Goal: Task Accomplishment & Management: Complete application form

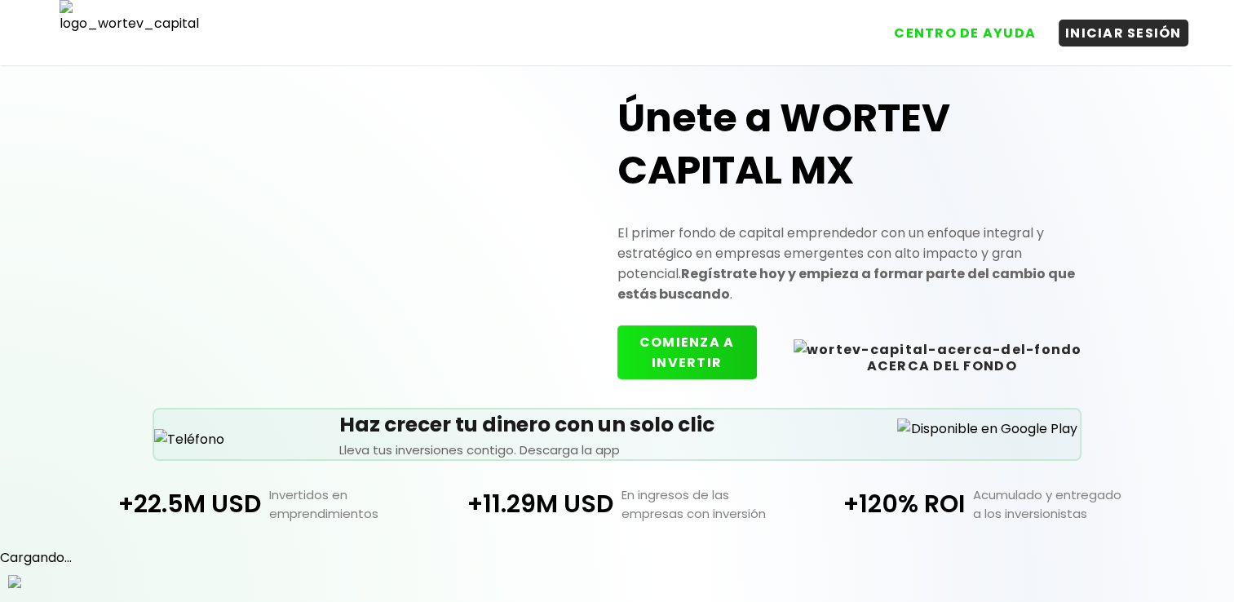
click at [737, 350] on button "COMIENZA A INVERTIR" at bounding box center [686, 352] width 139 height 54
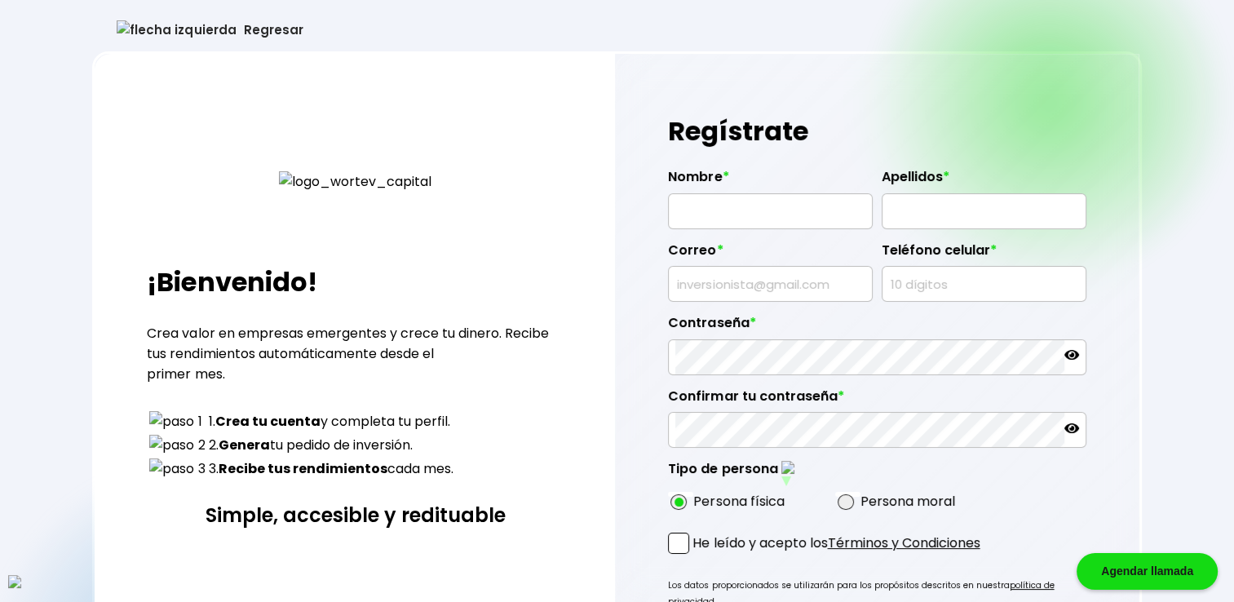
type input "MARI WILKINSON"
type input "HEAD"
type input "fydeko@mailinator.com"
type input "0187695006"
radio input "true"
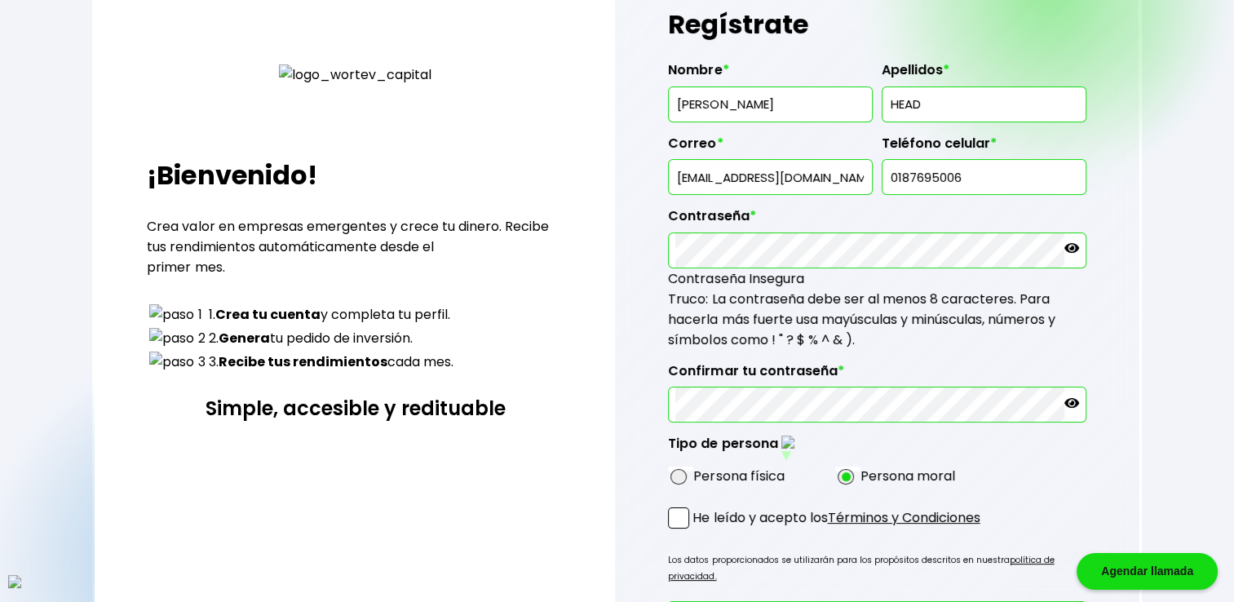
scroll to position [108, 0]
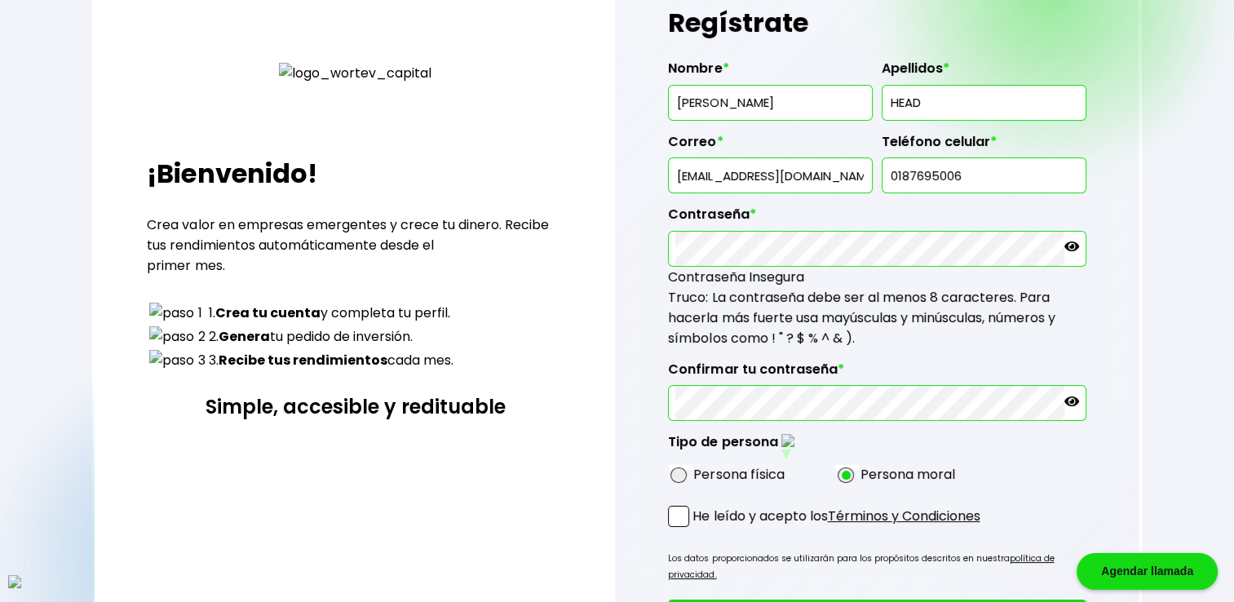
click at [708, 478] on div "Persona física Persona moral" at bounding box center [835, 474] width 334 height 30
click at [706, 466] on label "Persona física" at bounding box center [738, 474] width 91 height 20
click at [675, 470] on span at bounding box center [678, 475] width 16 height 16
click at [695, 470] on input "radio" at bounding box center [700, 475] width 11 height 11
radio input "true"
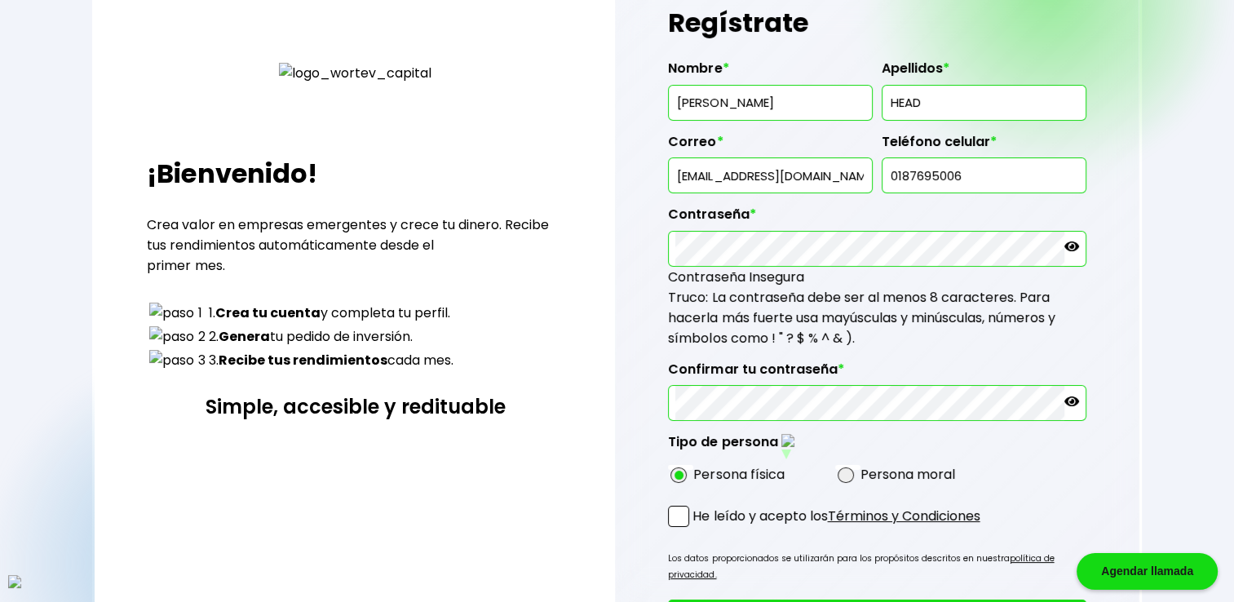
drag, startPoint x: 682, startPoint y: 508, endPoint x: 737, endPoint y: 509, distance: 54.6
click at [682, 508] on span at bounding box center [678, 516] width 21 height 21
click at [696, 528] on input "He leído y acepto los Términos y Condiciones" at bounding box center [696, 528] width 0 height 0
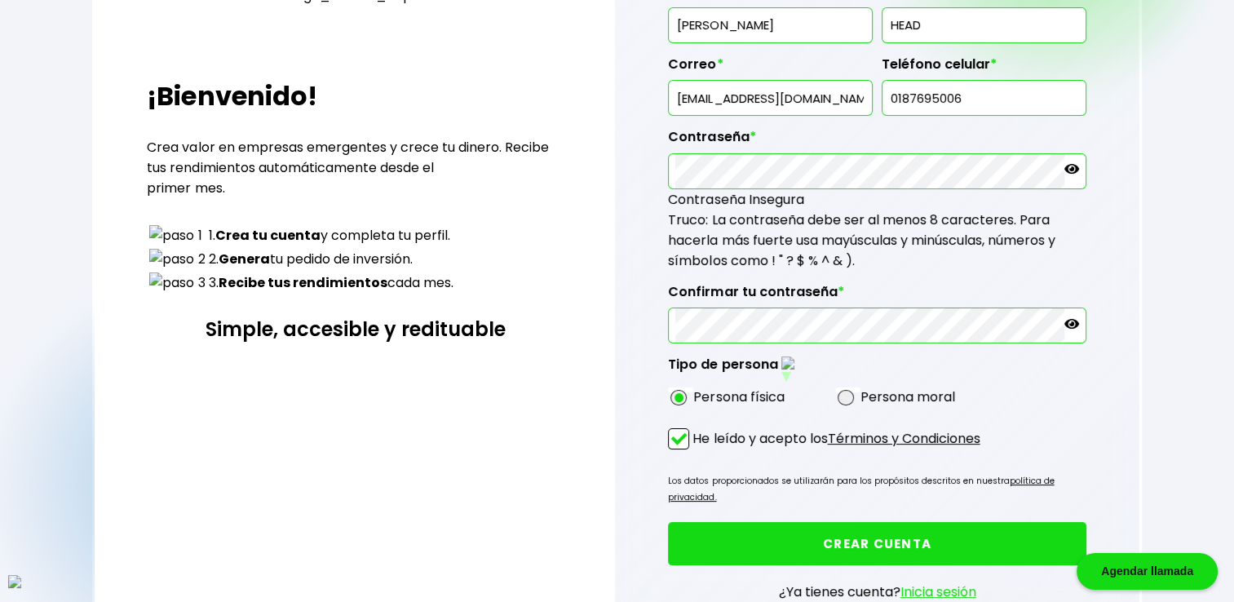
scroll to position [245, 0]
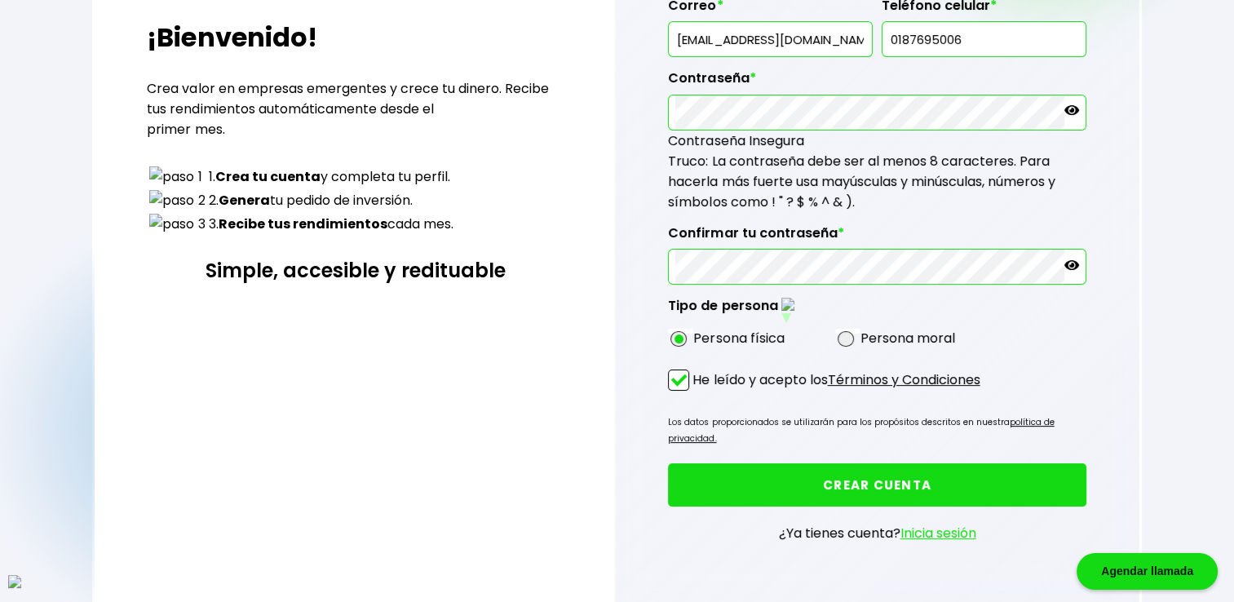
click at [806, 463] on button "CREAR CUENTA" at bounding box center [876, 484] width 417 height 43
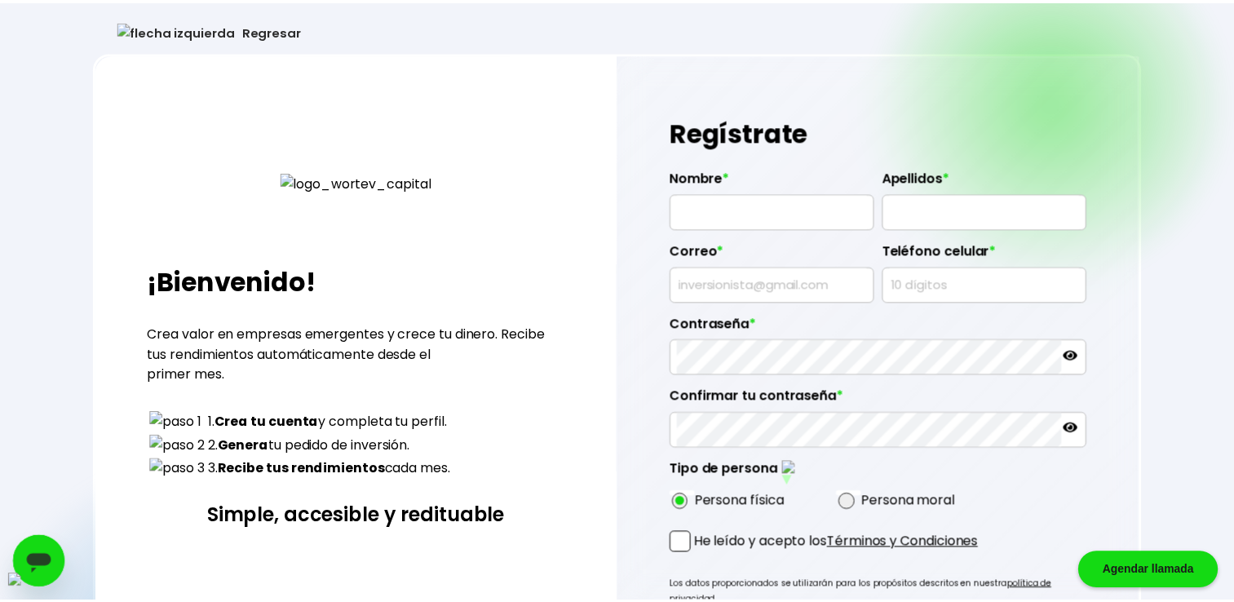
scroll to position [245, 0]
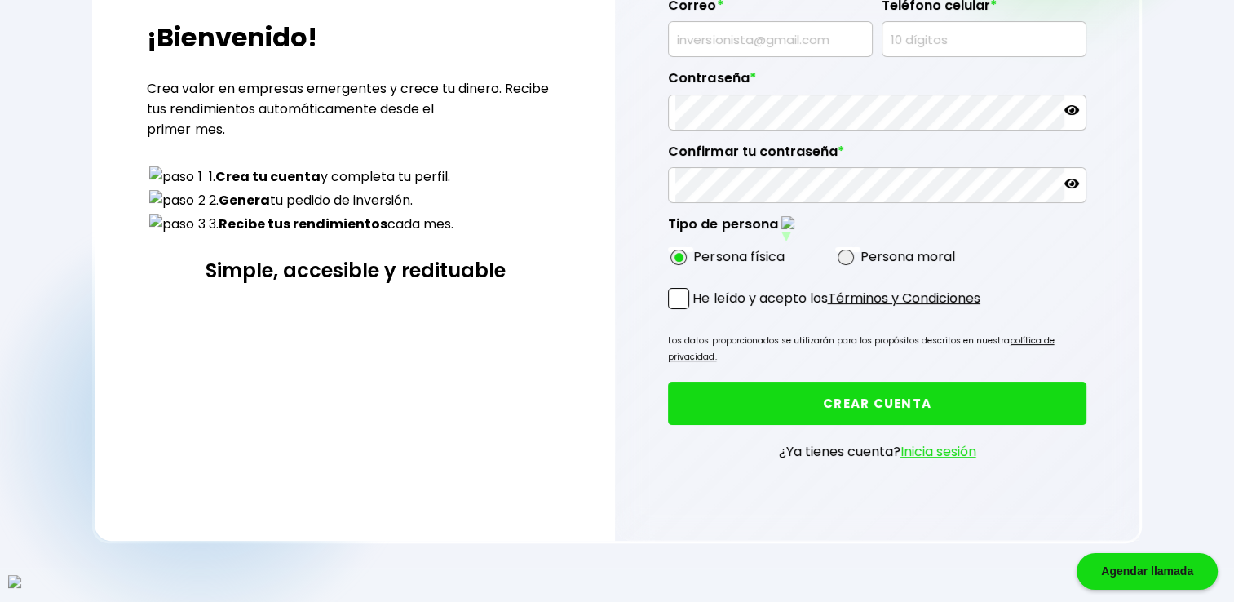
type input "TYLER FITZGERALD"
type input "BURRIS"
type input "jury@mailinator.com"
type input "1726197802"
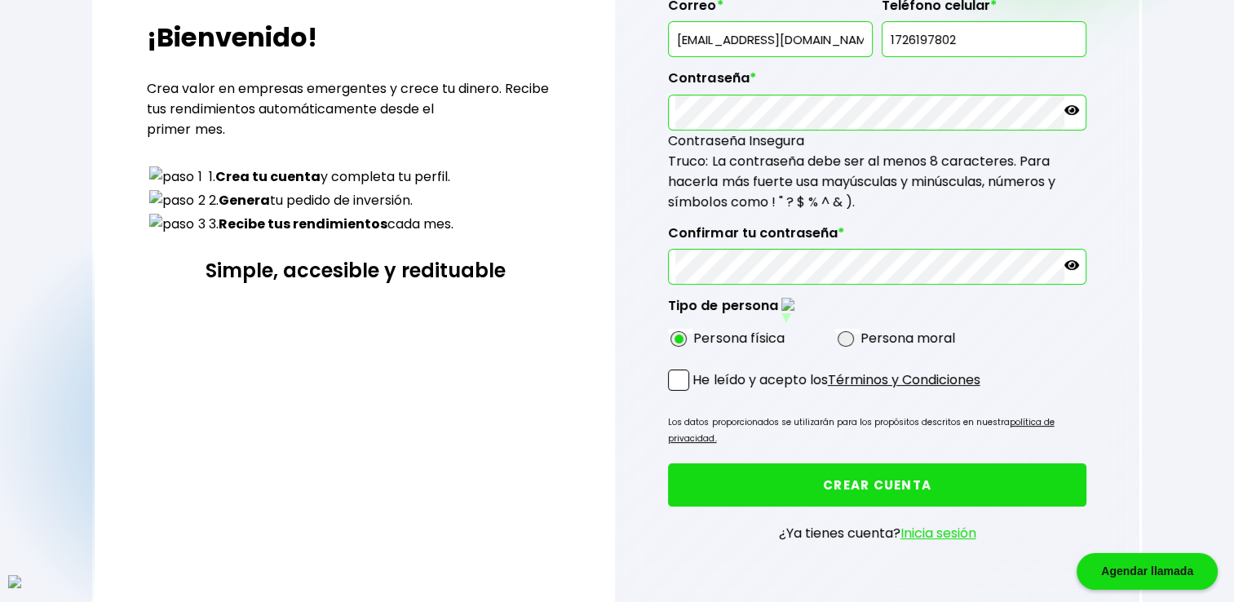
click at [689, 369] on span at bounding box center [678, 379] width 21 height 21
click at [696, 392] on input "He leído y acepto los Términos y Condiciones" at bounding box center [696, 392] width 0 height 0
click at [874, 473] on button "CREAR CUENTA" at bounding box center [876, 484] width 417 height 43
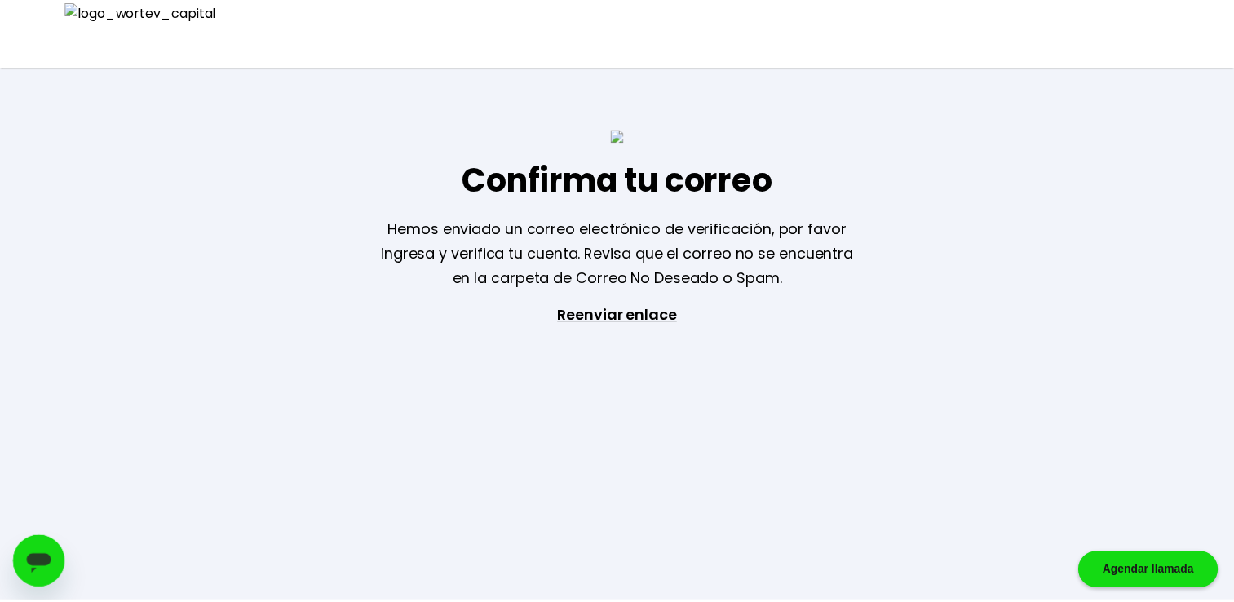
scroll to position [245, 0]
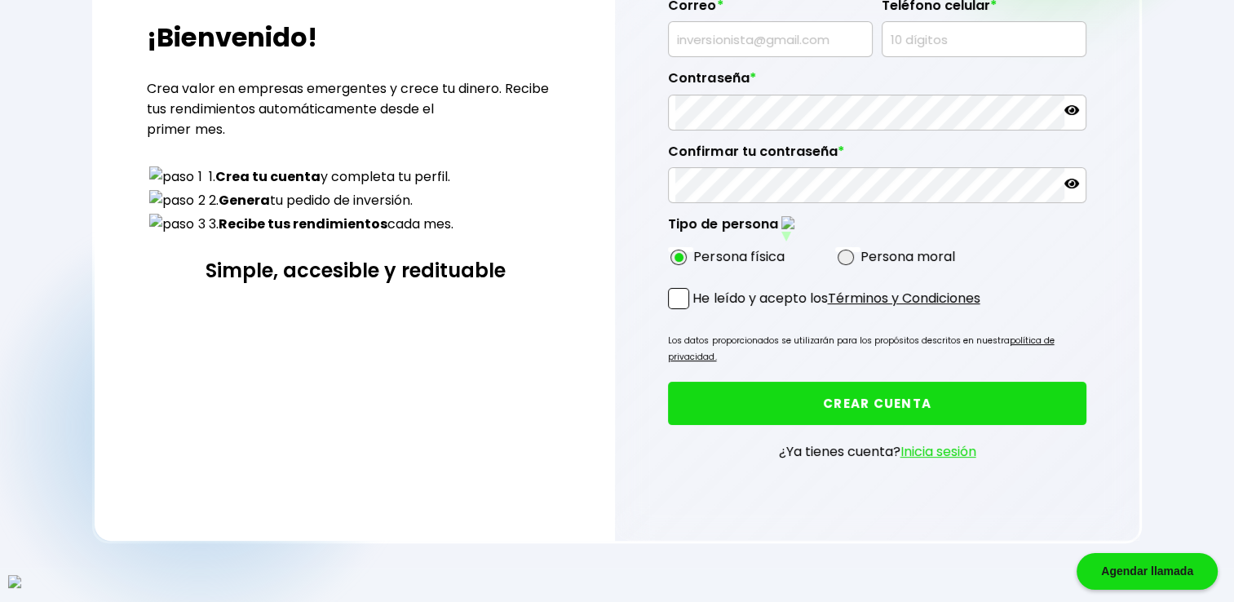
type input "NICOLE RICHARDS"
type input "REILLY"
type input "ludyz@mailinator.com"
type input "4565598763"
radio input "true"
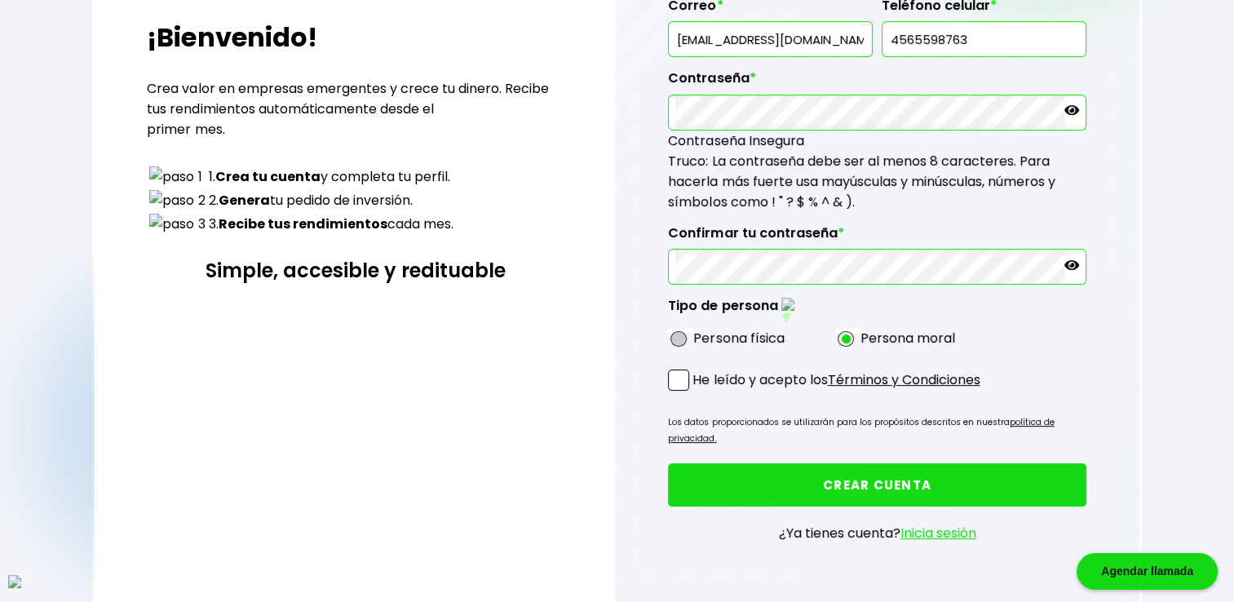
click at [682, 336] on span at bounding box center [678, 339] width 16 height 16
click at [695, 336] on input "radio" at bounding box center [700, 338] width 11 height 11
radio input "true"
click at [683, 378] on span at bounding box center [678, 379] width 21 height 21
click at [696, 392] on input "He leído y acepto los Términos y Condiciones" at bounding box center [696, 392] width 0 height 0
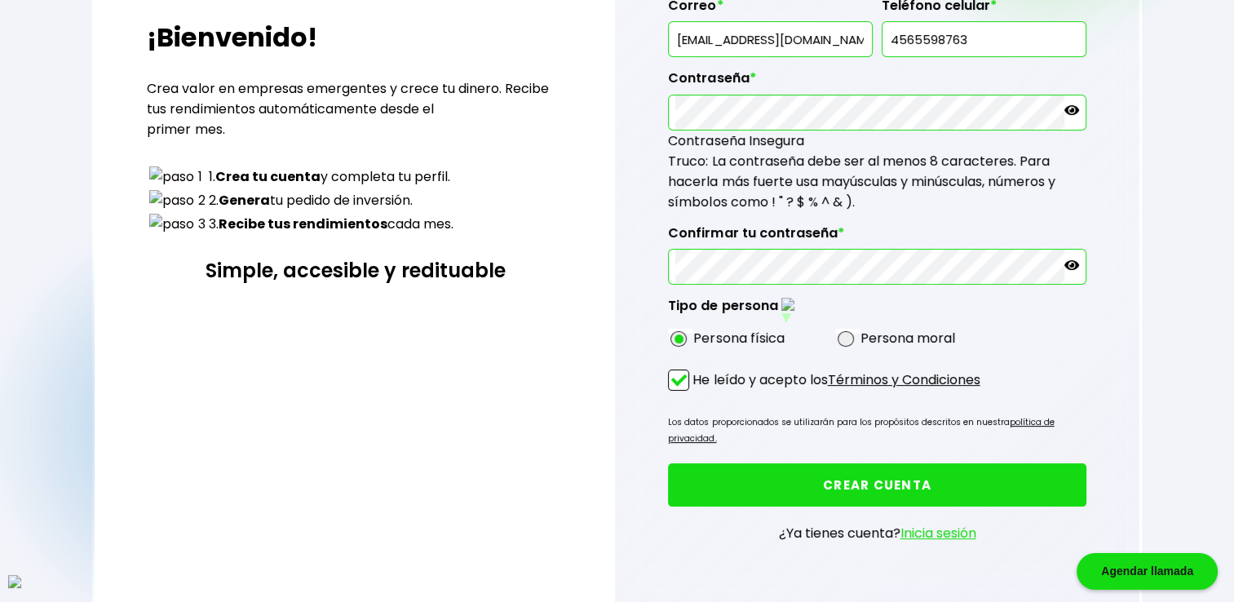
click at [757, 463] on button "CREAR CUENTA" at bounding box center [876, 484] width 417 height 43
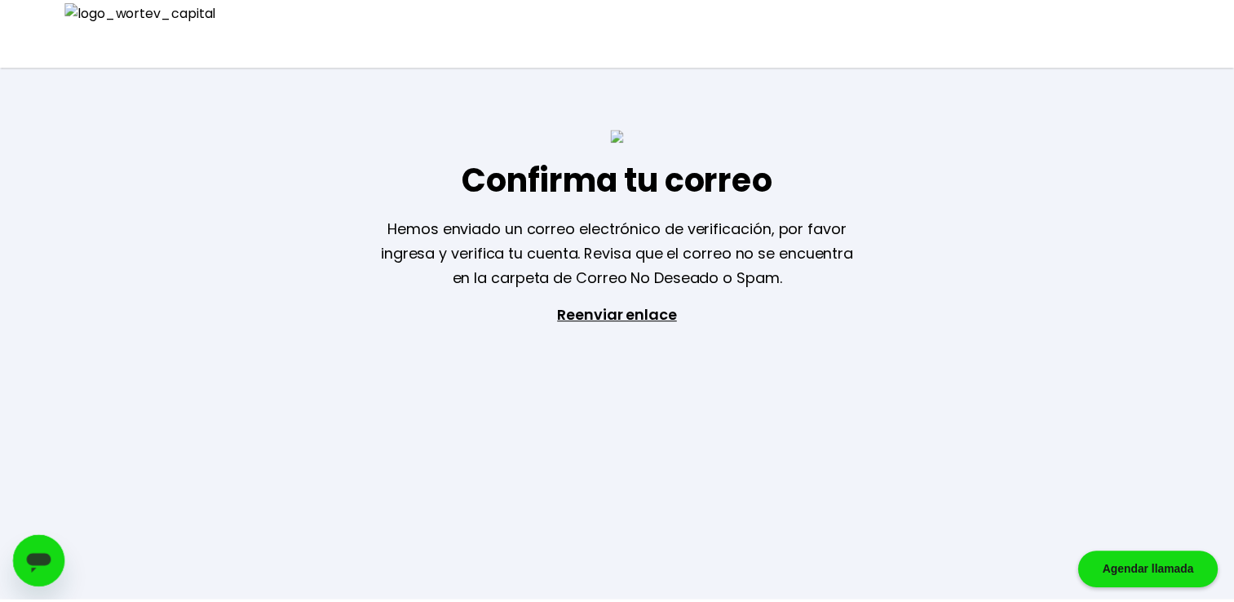
scroll to position [245, 0]
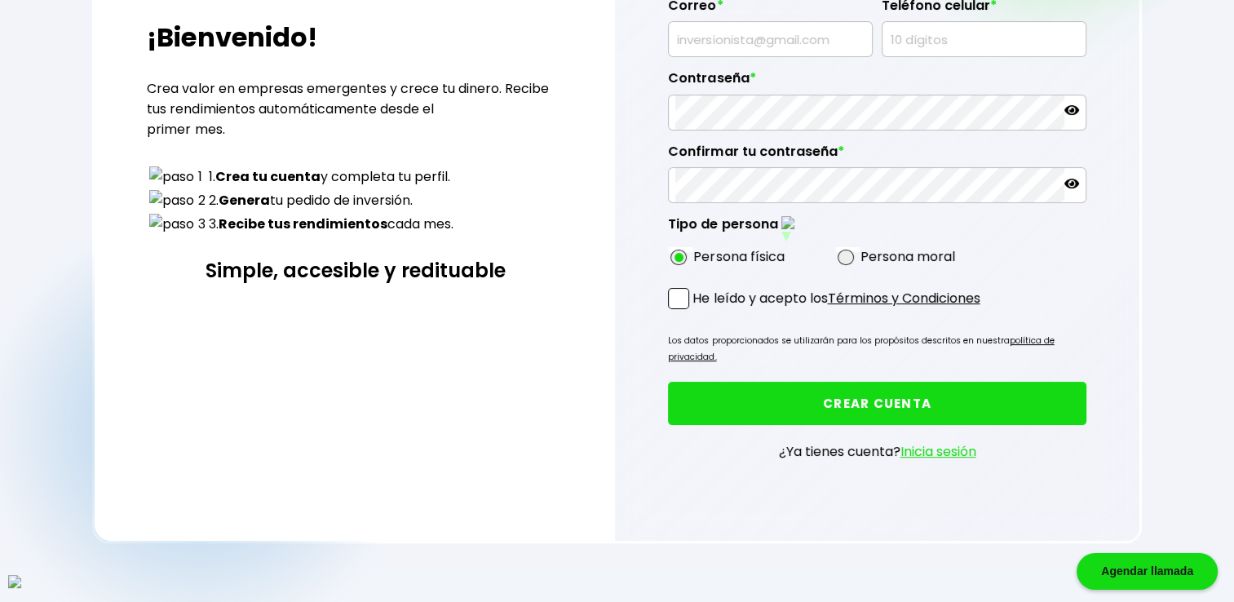
type input "LIONEL MOORE"
type input "PITTS"
type input "xuricam@mailinator.com"
type input "5823419097"
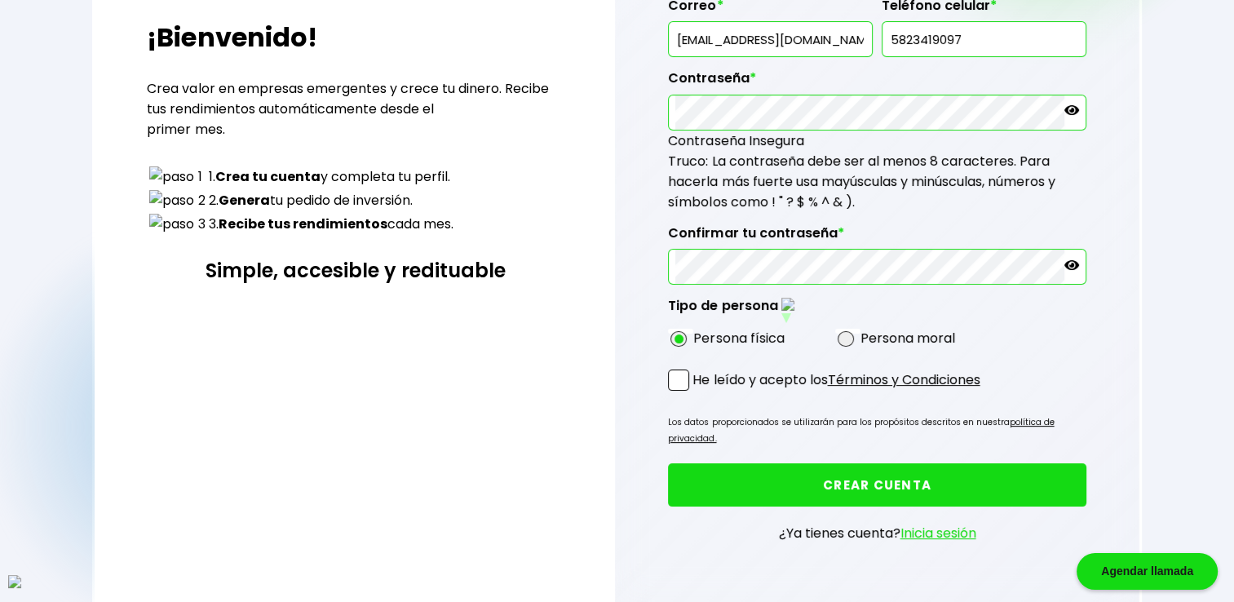
click at [682, 378] on span at bounding box center [678, 379] width 21 height 21
click at [696, 392] on input "He leído y acepto los Términos y Condiciones" at bounding box center [696, 392] width 0 height 0
click at [741, 463] on button "CREAR CUENTA" at bounding box center [876, 484] width 417 height 43
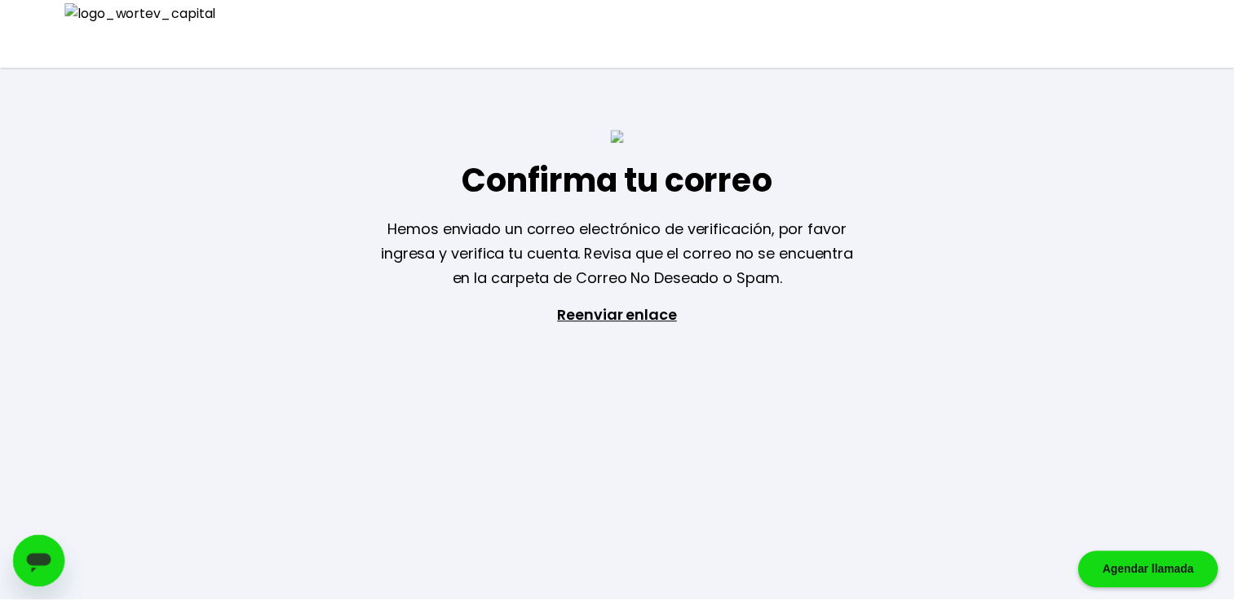
scroll to position [245, 0]
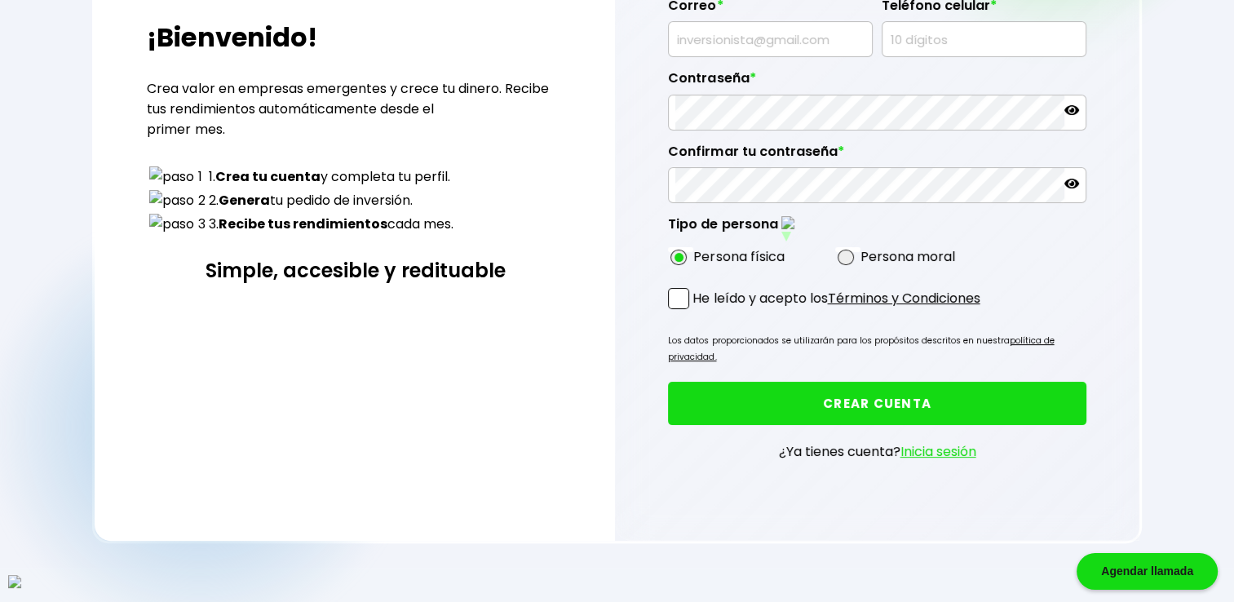
type input "BRODY MCDOWELL"
type input "SCHWARTZ"
type input "timemi@mailinator.com"
type input "4447348793"
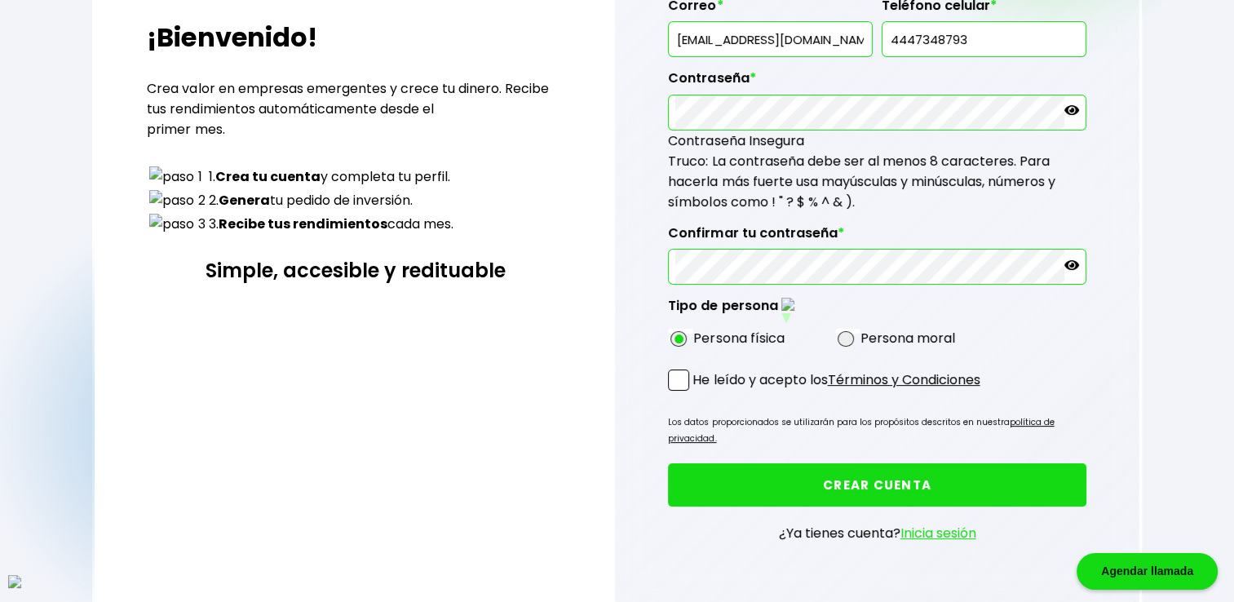
click at [673, 369] on span at bounding box center [678, 379] width 21 height 21
click at [696, 392] on input "He leído y acepto los Términos y Condiciones" at bounding box center [696, 392] width 0 height 0
click at [828, 463] on button "CREAR CUENTA" at bounding box center [876, 484] width 417 height 43
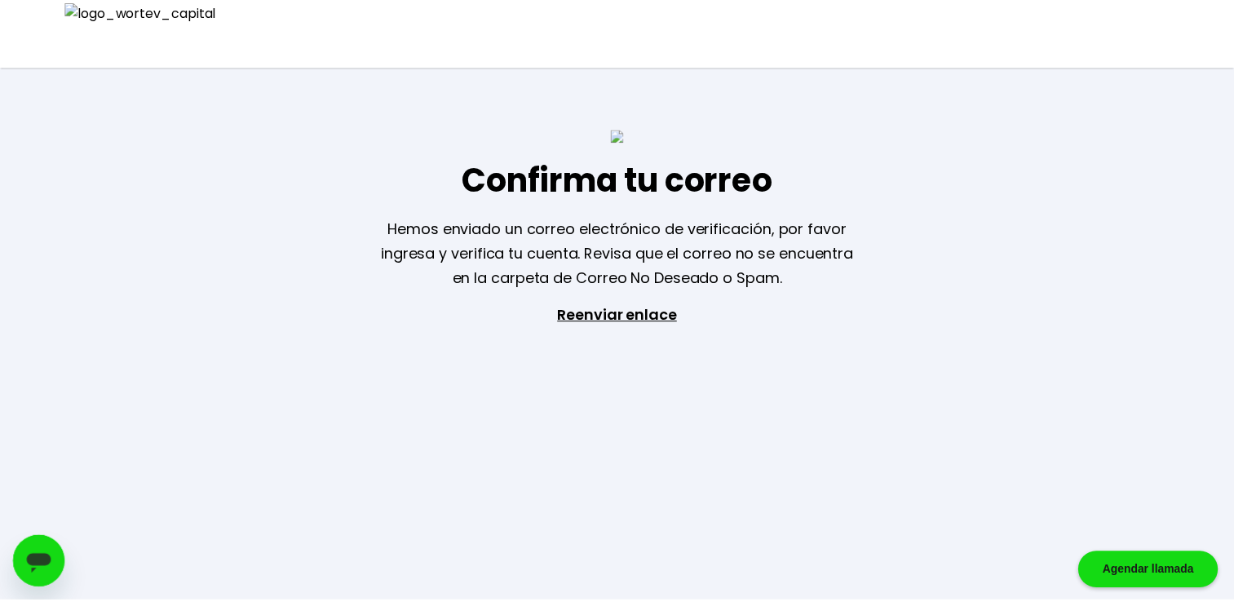
scroll to position [245, 0]
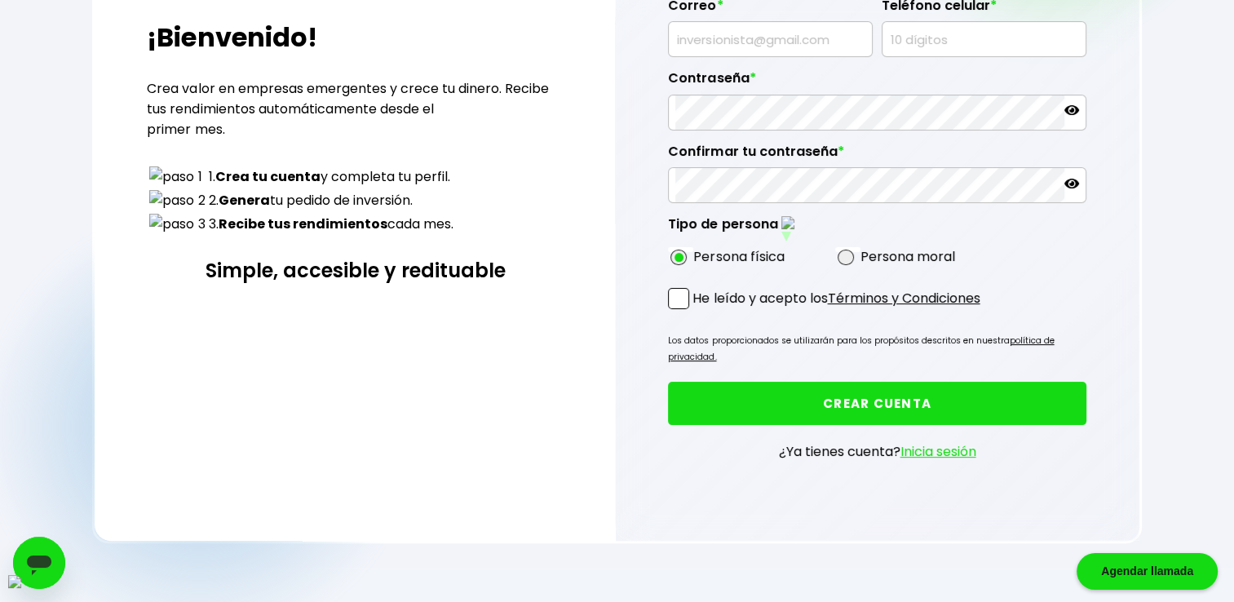
type input "GARTH BARTON"
type input "BERNARD"
type input "hujuzyga@mailinator.com"
type input "3394335455"
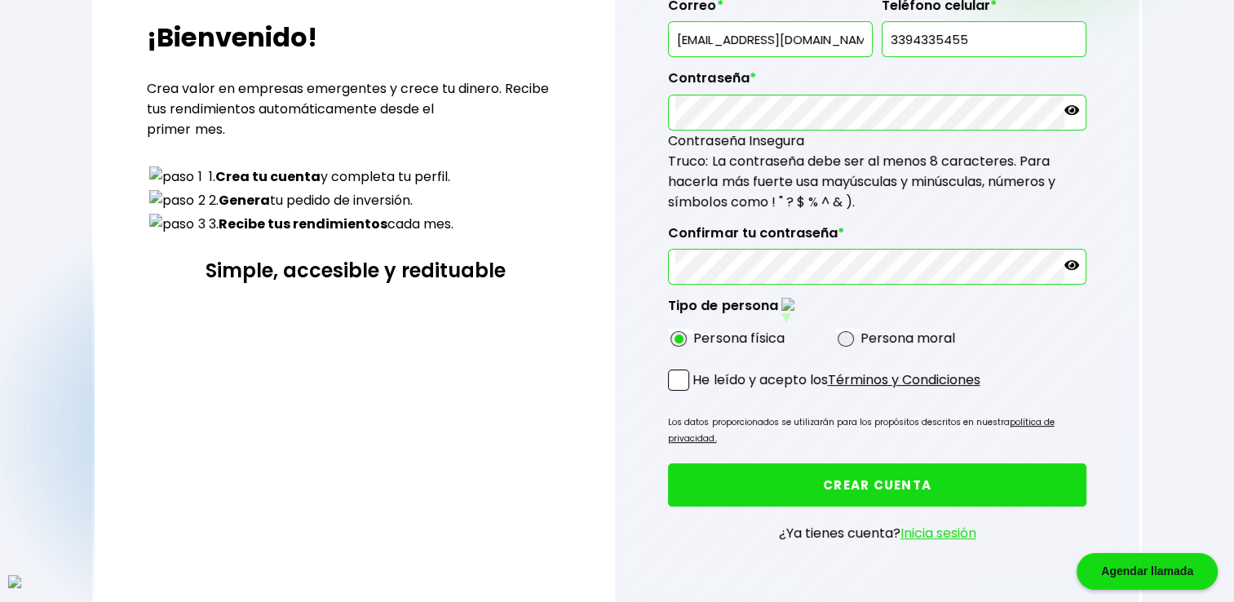
click at [674, 373] on span at bounding box center [678, 379] width 21 height 21
click at [696, 392] on input "He leído y acepto los Términos y Condiciones" at bounding box center [696, 392] width 0 height 0
click at [838, 463] on button "CREAR CUENTA" at bounding box center [876, 484] width 417 height 43
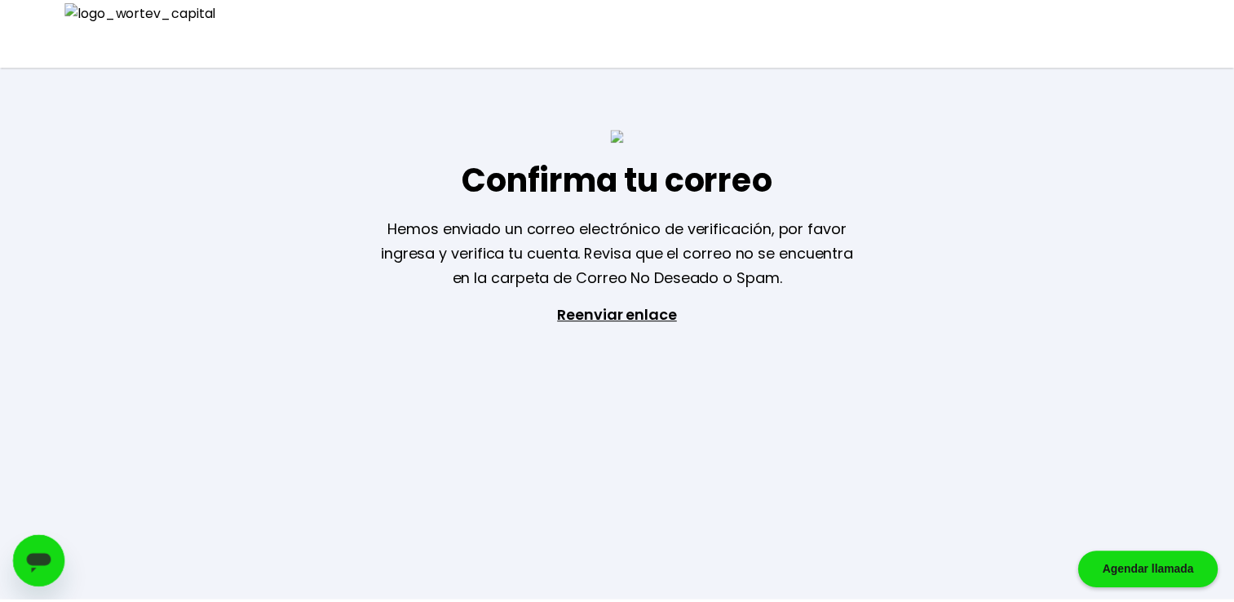
scroll to position [245, 0]
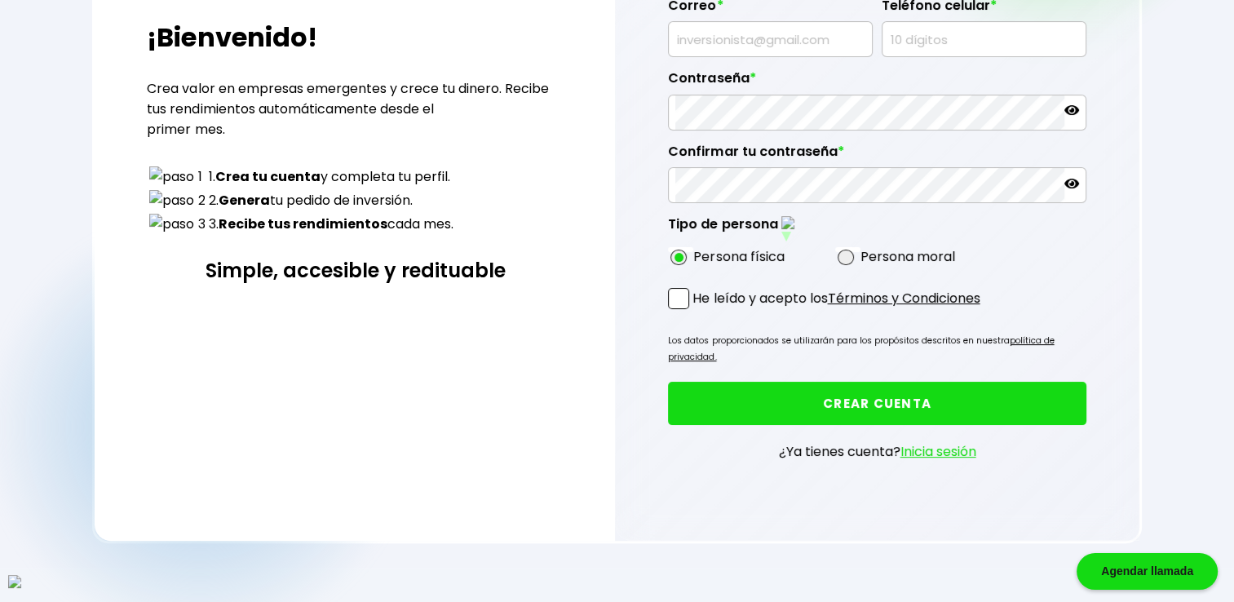
type input "ALAN SEXTON"
type input "ORR"
type input "cofecozo@mailinator.com"
type input "2719767156"
radio input "true"
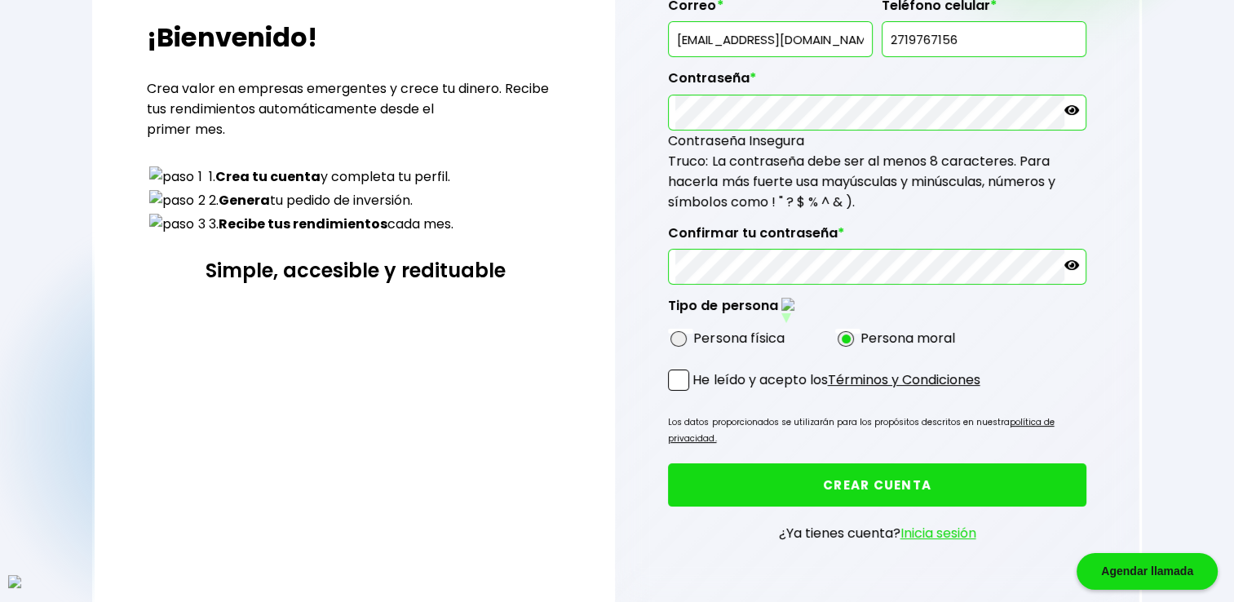
click at [683, 338] on div "Persona física" at bounding box center [751, 338] width 167 height 20
drag, startPoint x: 682, startPoint y: 326, endPoint x: 682, endPoint y: 347, distance: 21.2
click at [682, 331] on span at bounding box center [678, 339] width 16 height 16
click at [695, 333] on input "radio" at bounding box center [700, 338] width 11 height 11
radio input "true"
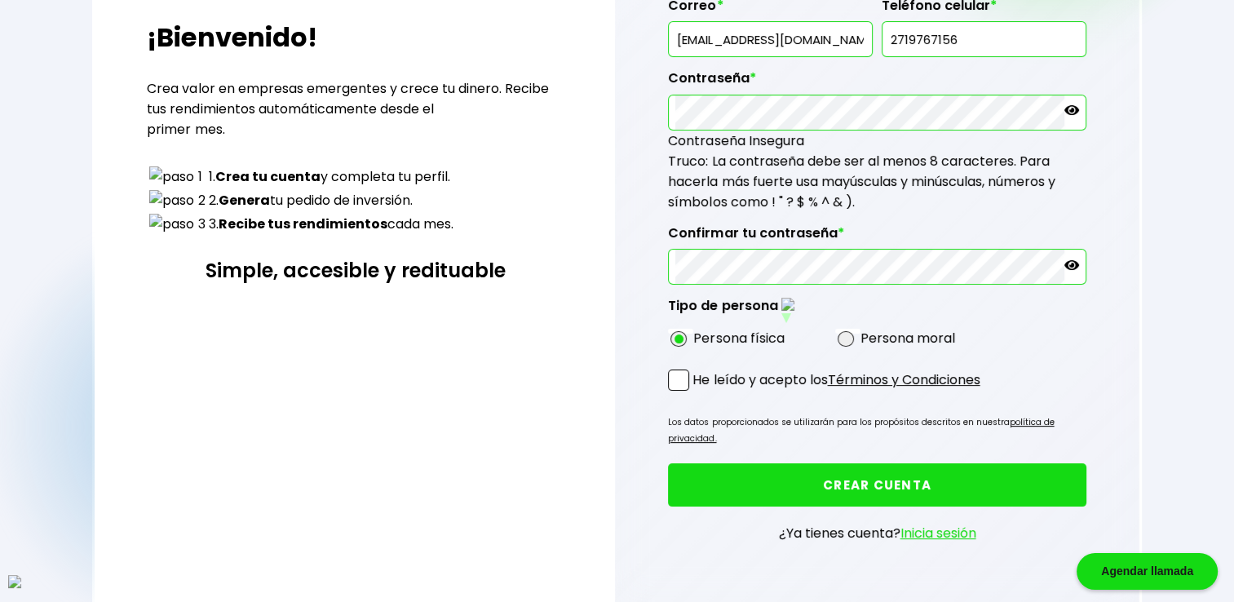
drag, startPoint x: 679, startPoint y: 375, endPoint x: 704, endPoint y: 386, distance: 27.4
click at [679, 375] on span at bounding box center [678, 379] width 21 height 21
click at [696, 392] on input "He leído y acepto los Términos y Condiciones" at bounding box center [696, 392] width 0 height 0
click at [774, 463] on button "CREAR CUENTA" at bounding box center [876, 484] width 417 height 43
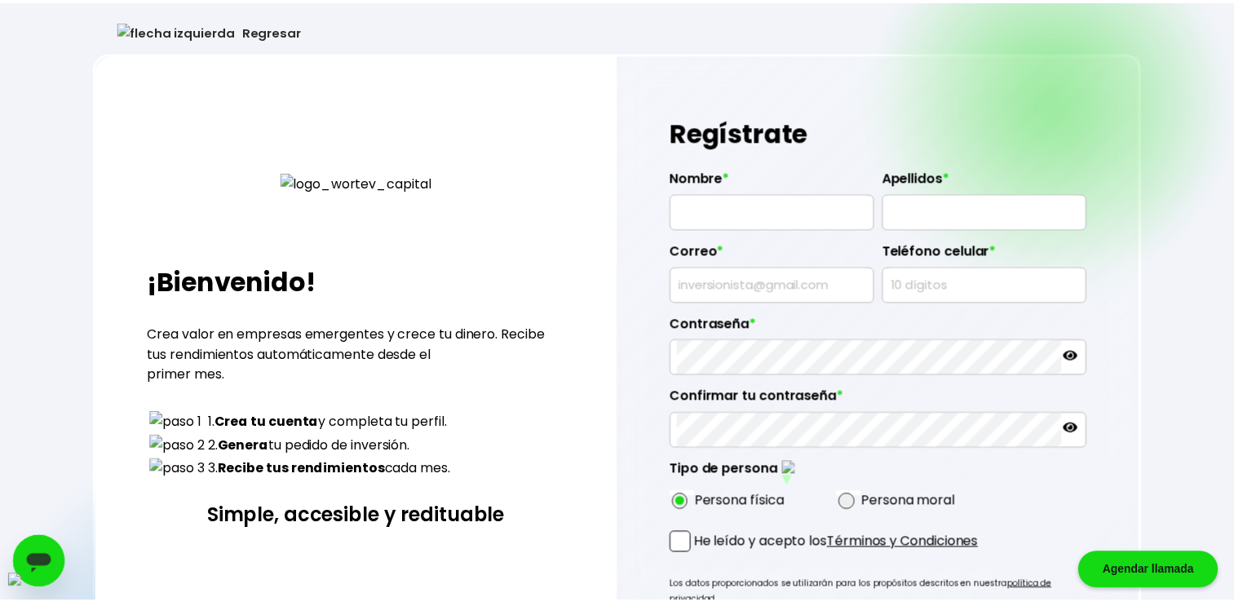
scroll to position [245, 0]
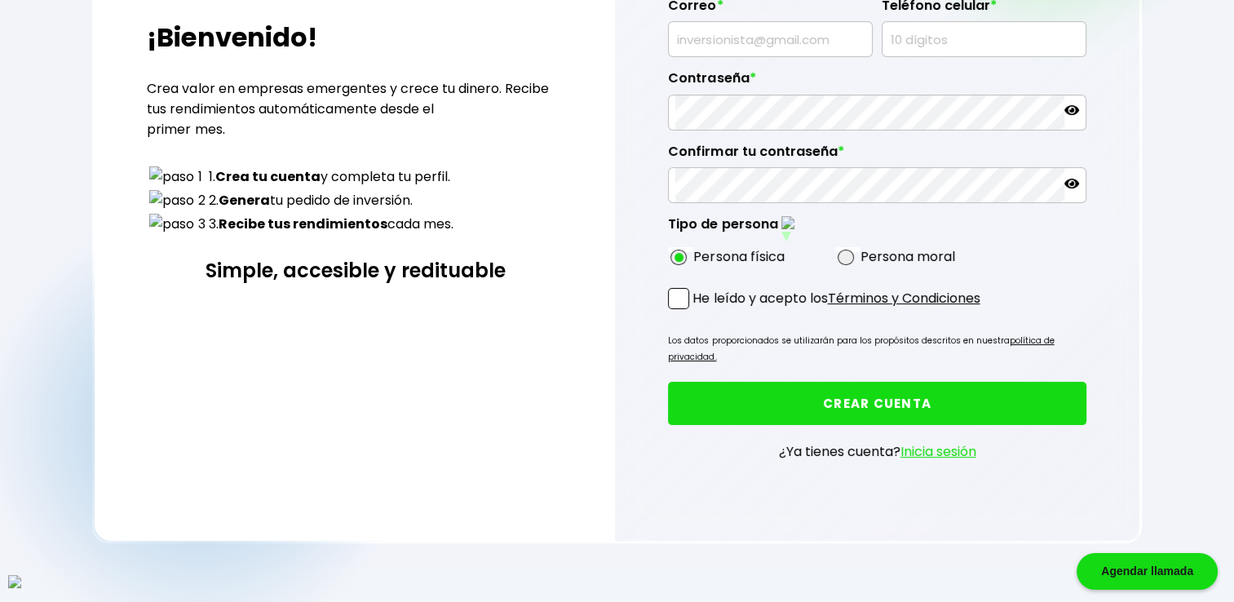
type input "ERIN LINDSEY"
type input "SHAFFER"
type input "keroxudepa@mailinator.com"
type input "9794960165"
radio input "true"
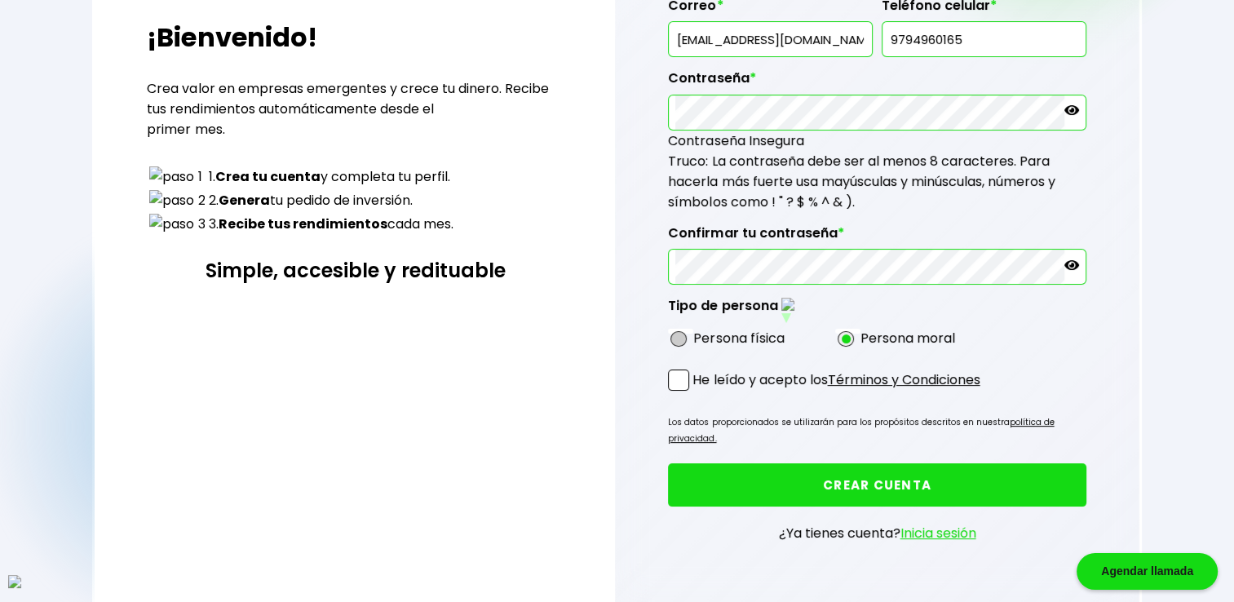
click at [680, 331] on span at bounding box center [678, 339] width 16 height 16
click at [695, 333] on input "radio" at bounding box center [700, 338] width 11 height 11
radio input "true"
drag, startPoint x: 681, startPoint y: 376, endPoint x: 720, endPoint y: 395, distance: 43.8
click at [681, 376] on span at bounding box center [678, 379] width 21 height 21
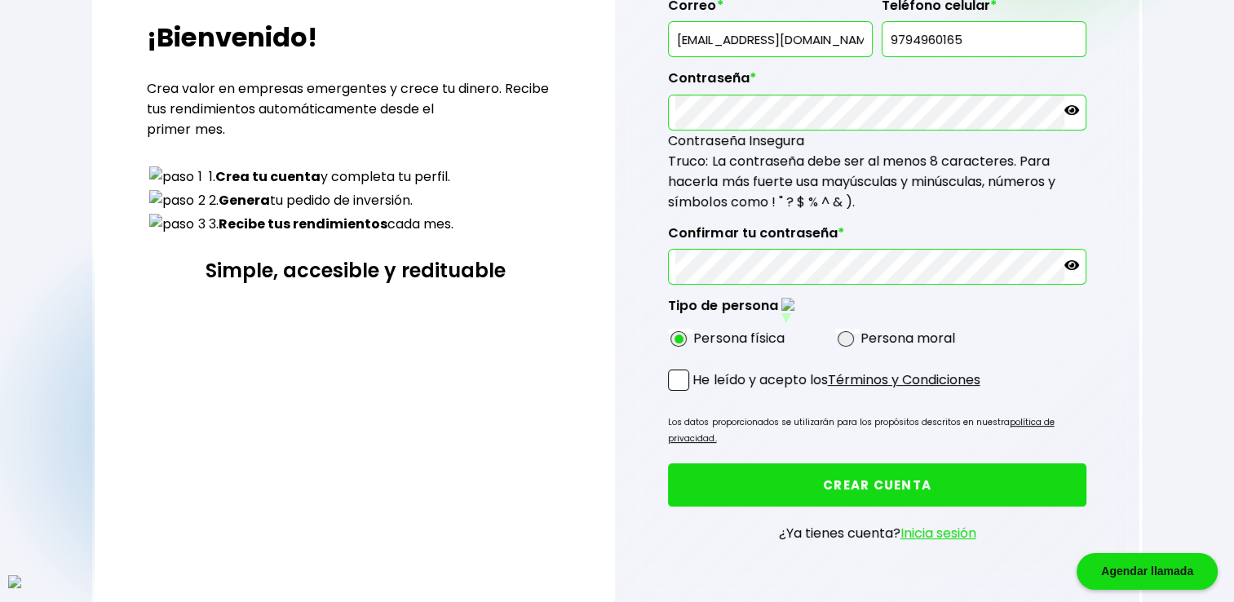
click at [696, 392] on input "He leído y acepto los Términos y Condiciones" at bounding box center [696, 392] width 0 height 0
click at [836, 463] on button "CREAR CUENTA" at bounding box center [876, 484] width 417 height 43
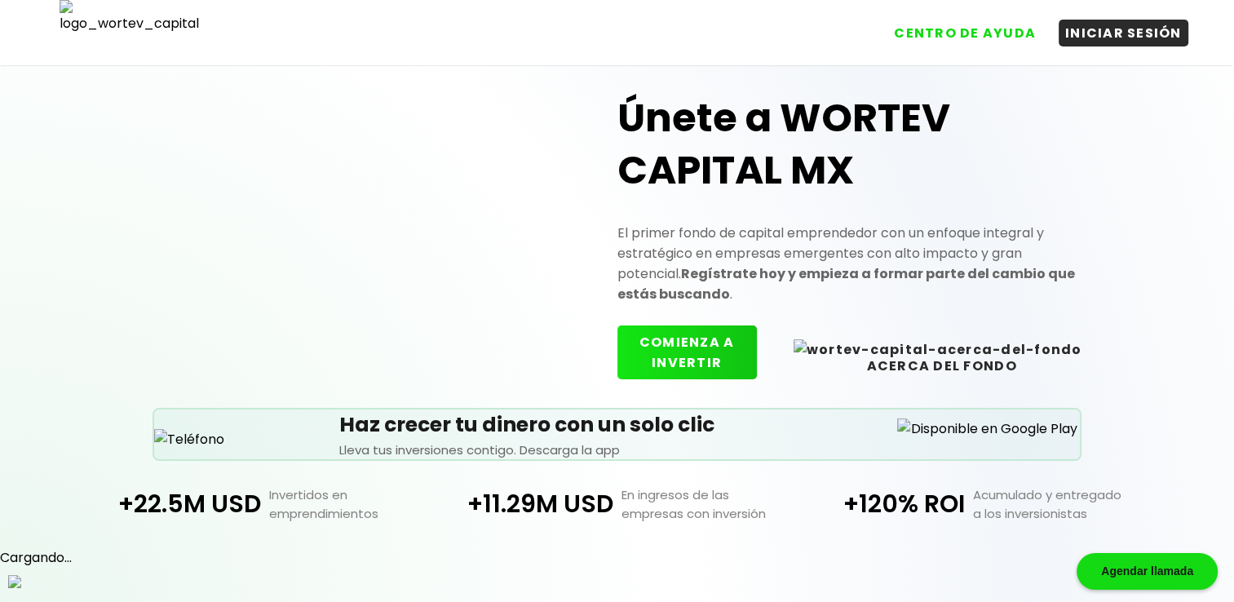
click at [693, 354] on button "COMIENZA A INVERTIR" at bounding box center [686, 352] width 139 height 54
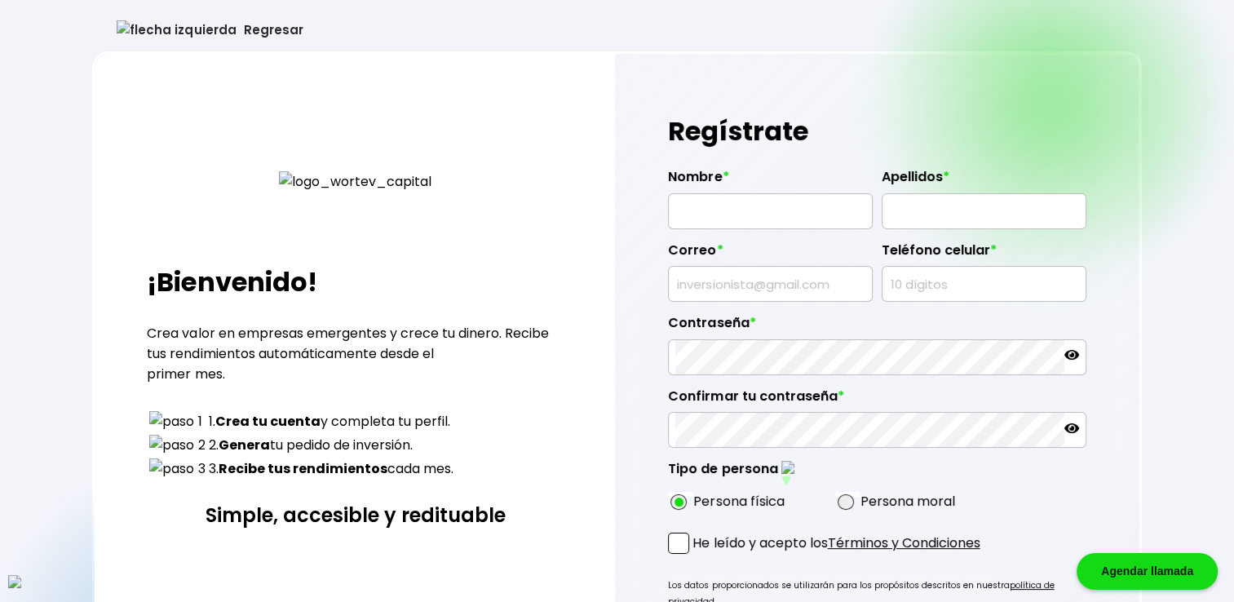
type input "[PERSON_NAME]"
type input "[EMAIL_ADDRESS][DOMAIN_NAME]"
type input "0380856220"
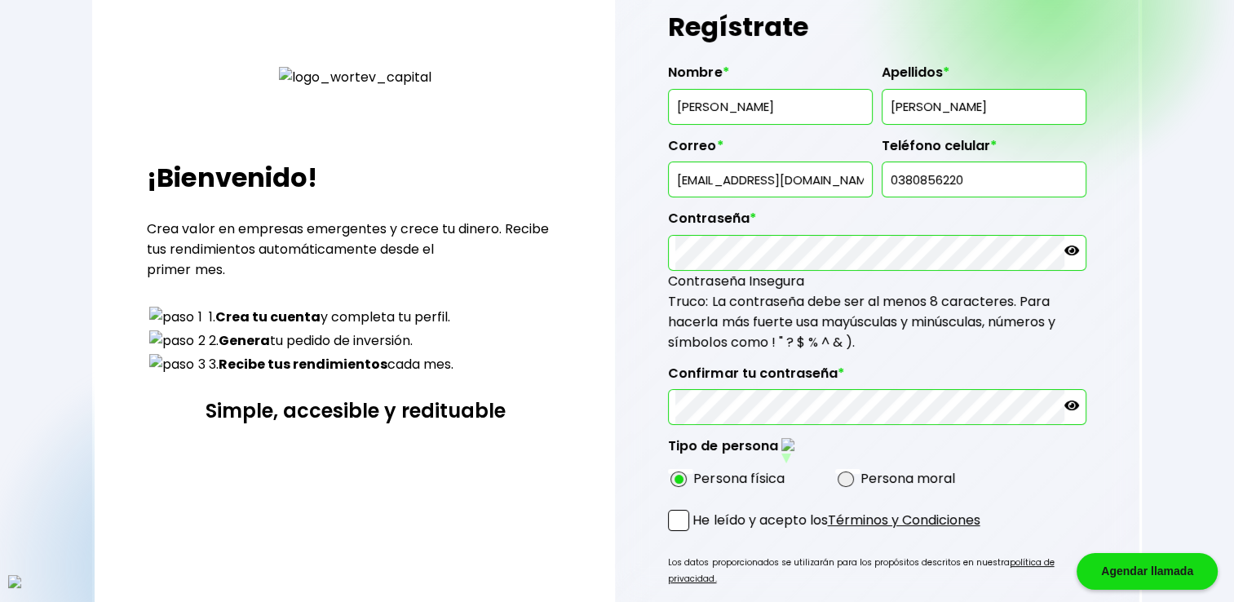
scroll to position [108, 0]
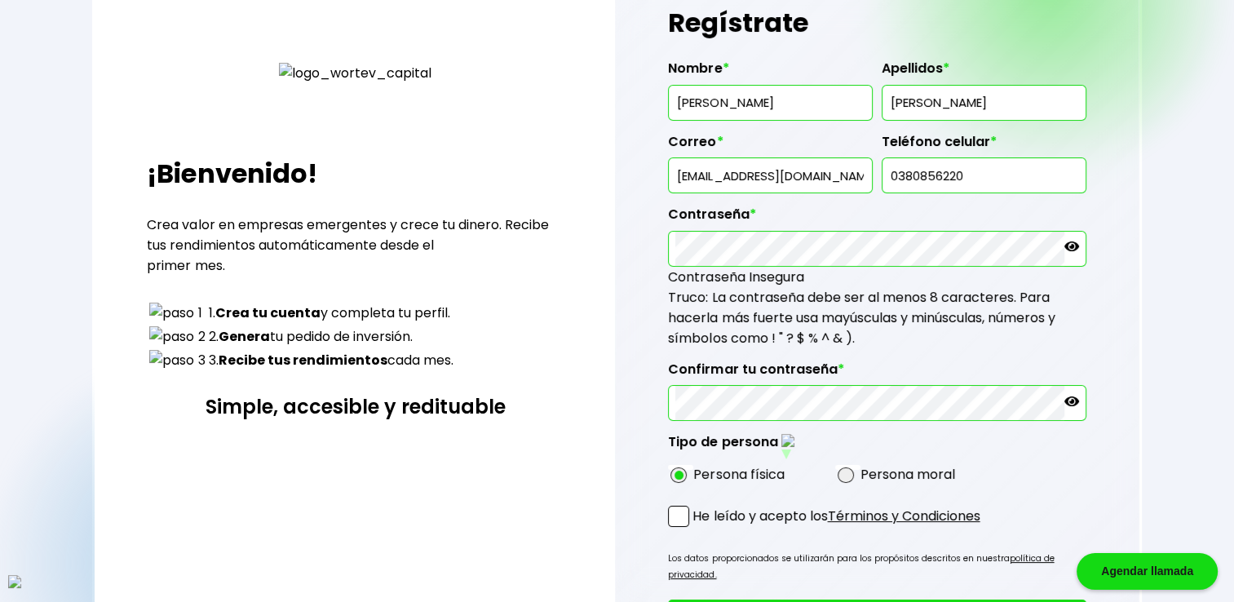
drag, startPoint x: 676, startPoint y: 514, endPoint x: 797, endPoint y: 554, distance: 126.9
click at [676, 514] on span at bounding box center [678, 516] width 21 height 21
click at [696, 528] on input "He leído y acepto los Términos y Condiciones" at bounding box center [696, 528] width 0 height 0
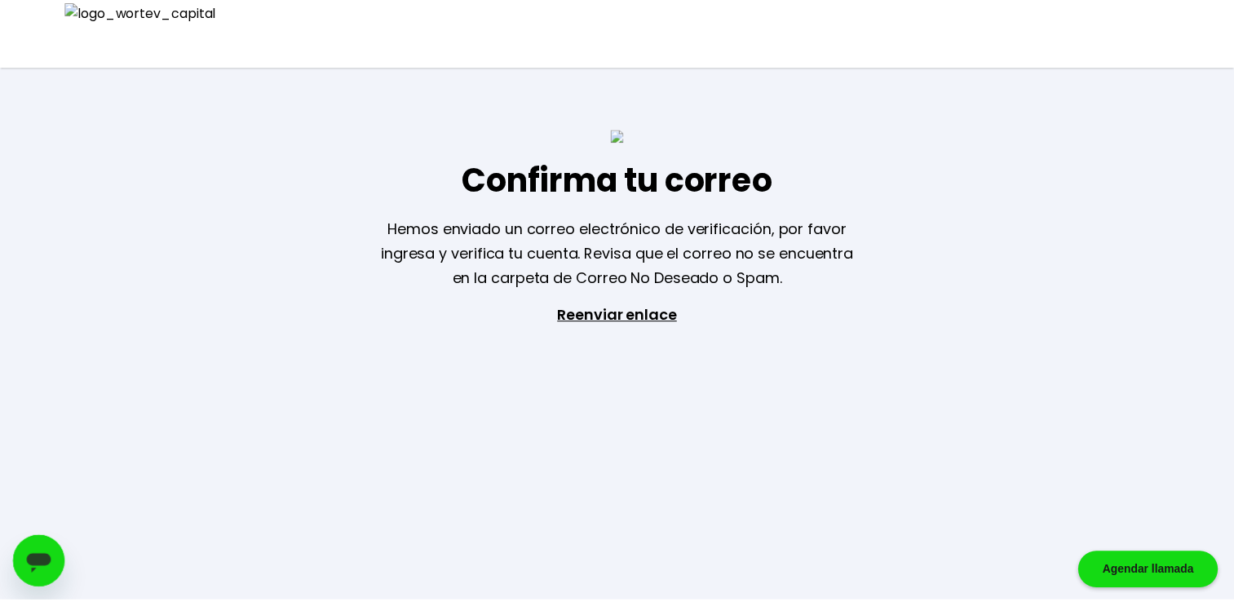
scroll to position [108, 0]
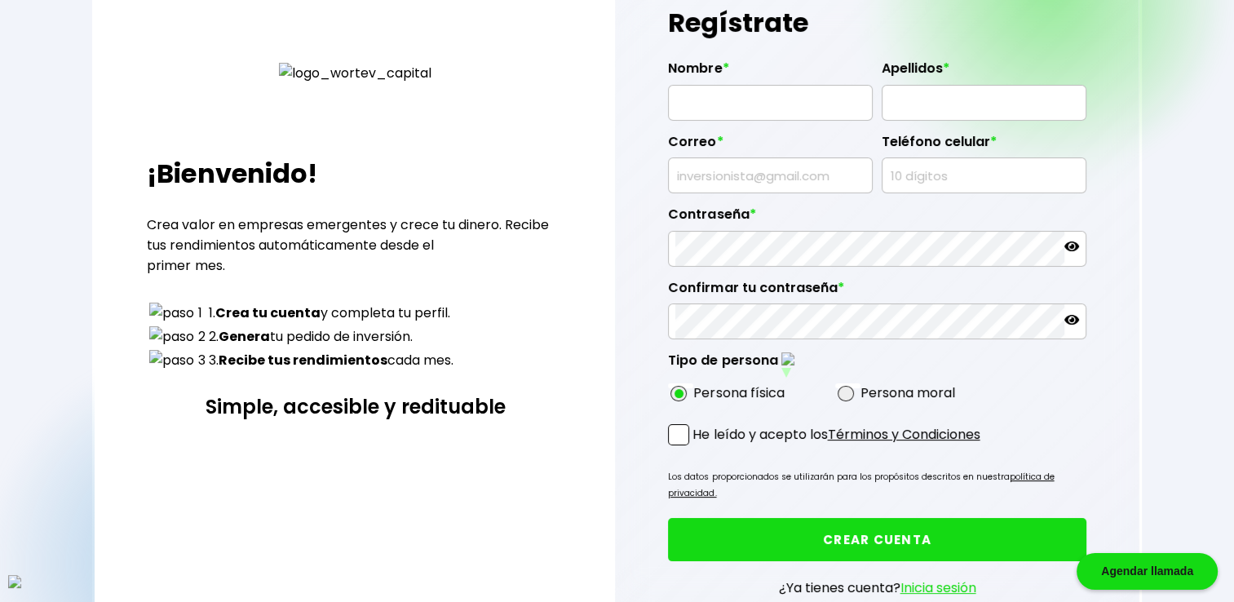
type input "[PERSON_NAME]"
type input "[EMAIL_ADDRESS][DOMAIN_NAME]"
type input "5640280633"
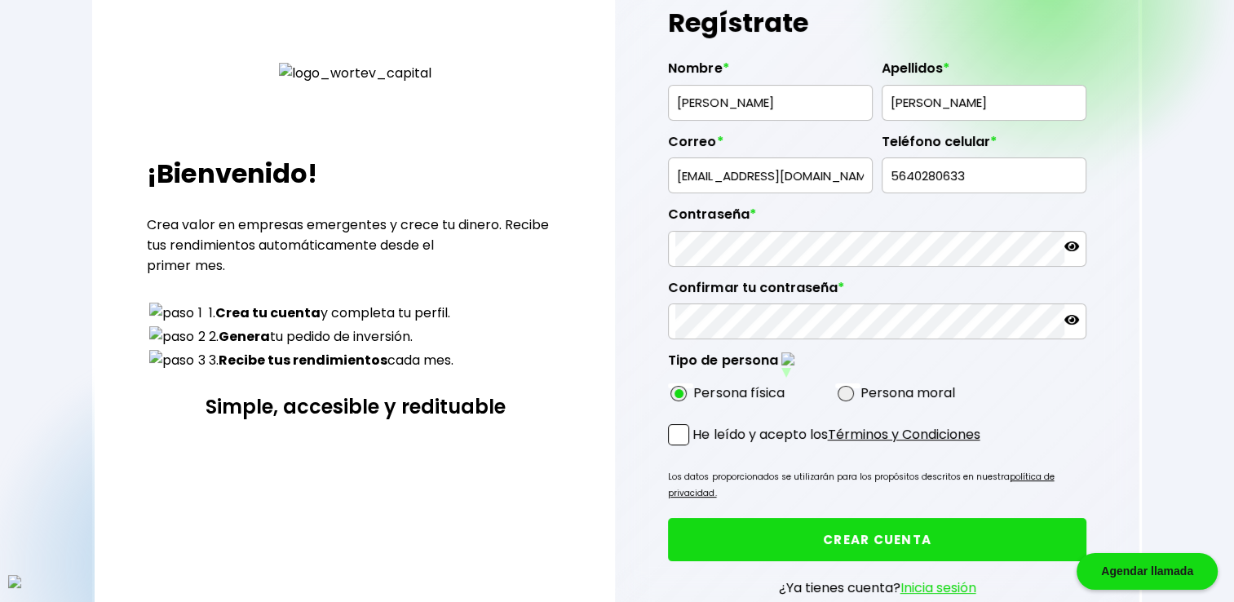
radio input "true"
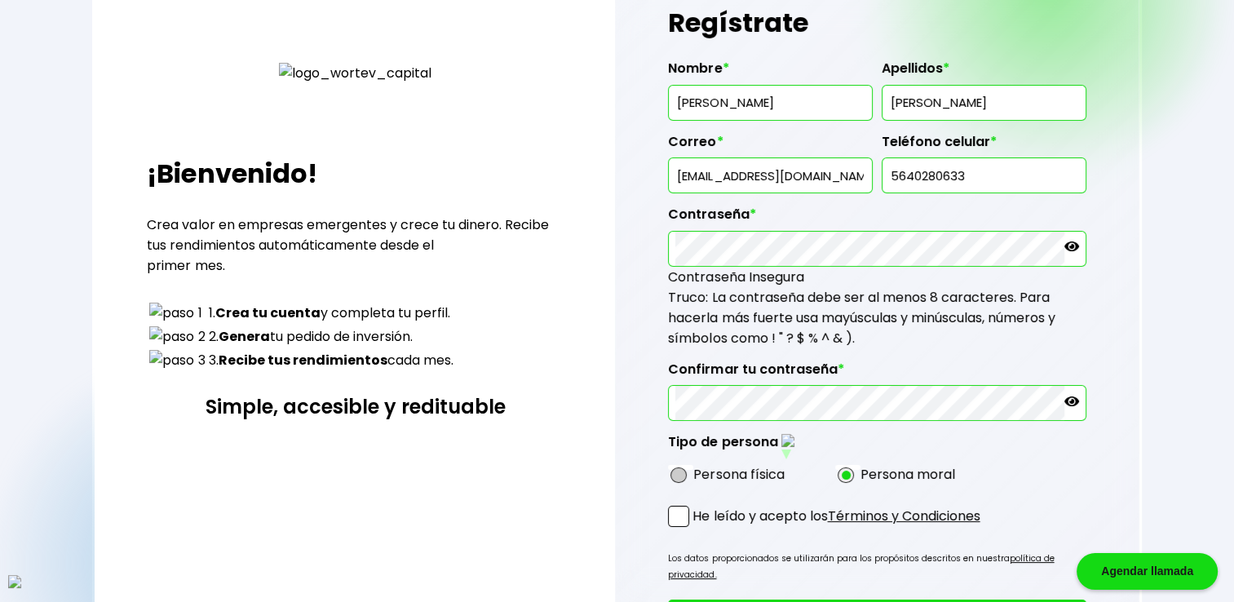
click at [673, 467] on span at bounding box center [678, 475] width 16 height 16
click at [695, 470] on input "radio" at bounding box center [700, 475] width 11 height 11
radio input "true"
click at [678, 512] on span at bounding box center [678, 516] width 21 height 21
click at [696, 528] on input "He leído y acepto los Términos y Condiciones" at bounding box center [696, 528] width 0 height 0
